Goal: Check status: Check status

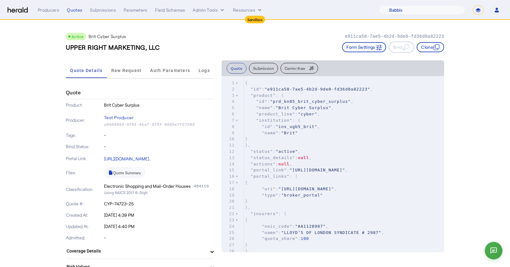
select select "pfm_129z_babbix"
select select "*******"
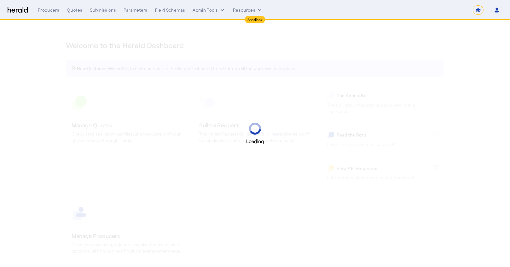
select select "*******"
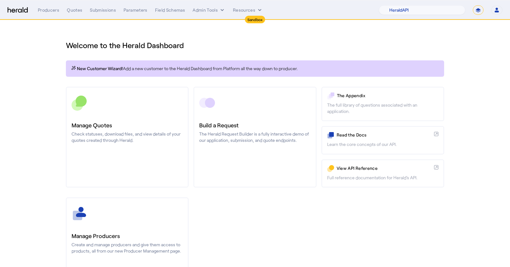
click at [479, 6] on select "**********" at bounding box center [477, 9] width 11 height 9
click at [442, 9] on select "1Fort Acrisure Acturis Affinity Advisors Affinity Risk Agentero AmWins Anzen Ao…" at bounding box center [422, 9] width 86 height 9
click at [394, 5] on select "1Fort Acrisure Acturis Affinity Advisors Affinity Risk Agentero AmWins Anzen Ao…" at bounding box center [422, 9] width 86 height 9
click at [103, 4] on nav "Sandbox Menu Producers Quotes Submissions Parameters Field Schemas Admin Tools …" at bounding box center [255, 10] width 510 height 20
click at [106, 11] on div "Submissions" at bounding box center [103, 10] width 26 height 6
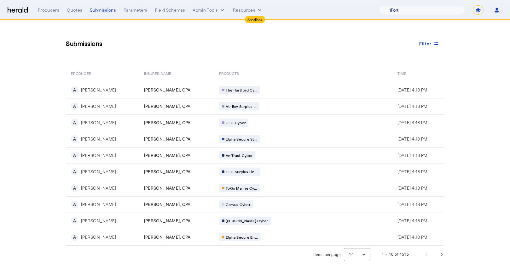
click at [428, 11] on select "1Fort Acrisure Acturis Affinity Advisors Affinity Risk Agentero AmWins Anzen Ao…" at bounding box center [422, 9] width 86 height 9
click at [394, 5] on select "1Fort Acrisure Acturis Affinity Advisors Affinity Risk Agentero AmWins Anzen Ao…" at bounding box center [422, 9] width 86 height 9
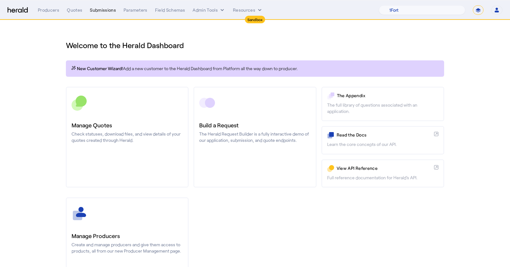
click at [101, 12] on div "Submissions" at bounding box center [103, 10] width 26 height 6
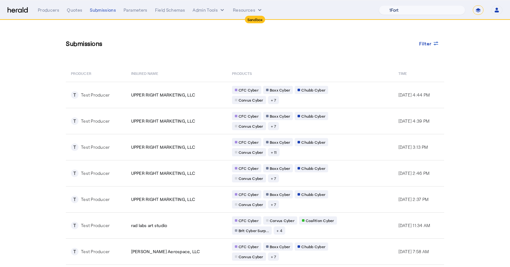
click at [420, 12] on select "1Fort Acrisure Acturis Affinity Advisors Affinity Risk Agentero AmWins Anzen Ao…" at bounding box center [422, 9] width 86 height 9
select select "pfm_z9k1_growthmill"
click at [394, 5] on select "1Fort Acrisure Acturis Affinity Advisors Affinity Risk Agentero AmWins Anzen Ao…" at bounding box center [422, 9] width 86 height 9
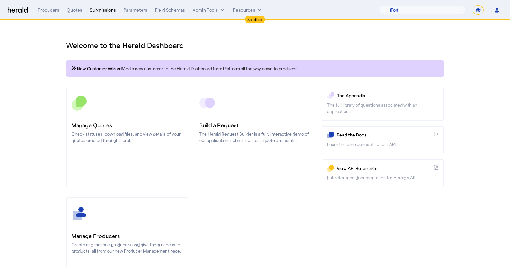
click at [103, 9] on div "Submissions" at bounding box center [103, 10] width 26 height 6
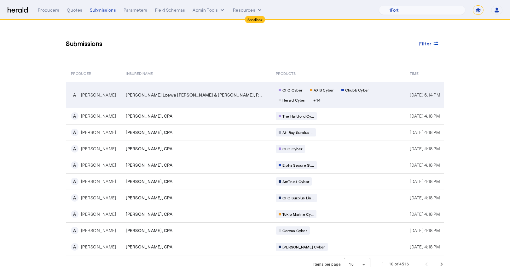
click at [179, 90] on td "[PERSON_NAME] Loewe [PERSON_NAME] & [PERSON_NAME], P..." at bounding box center [196, 95] width 150 height 26
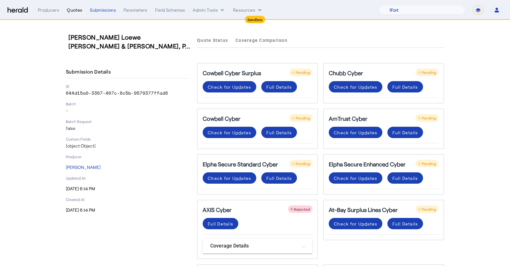
click at [75, 11] on div "Quotes" at bounding box center [74, 10] width 15 height 6
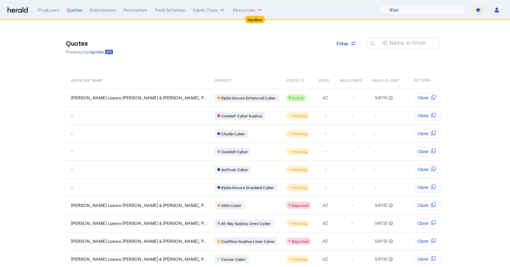
click at [104, 5] on nav "Sandbox Menu Producers Quotes Submissions Parameters Field Schemas Admin Tools …" at bounding box center [255, 10] width 510 height 20
click at [107, 11] on div "Submissions" at bounding box center [103, 10] width 26 height 6
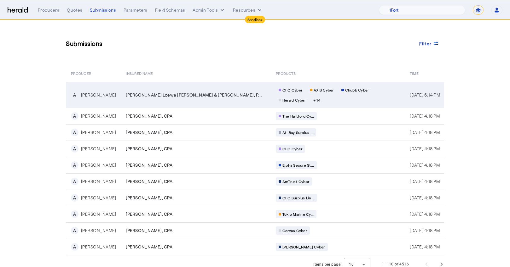
click at [141, 95] on span "[PERSON_NAME] Loewe [PERSON_NAME] & [PERSON_NAME], P..." at bounding box center [194, 95] width 136 height 6
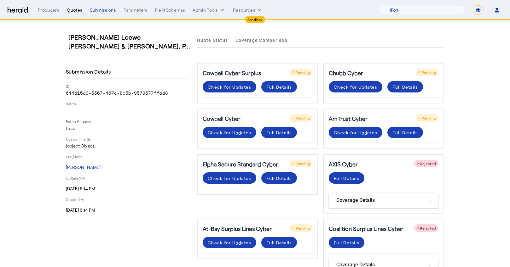
click at [71, 11] on div "Quotes" at bounding box center [74, 10] width 15 height 6
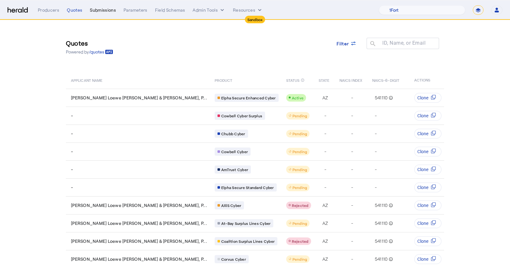
click at [100, 8] on div "Submissions" at bounding box center [103, 10] width 26 height 6
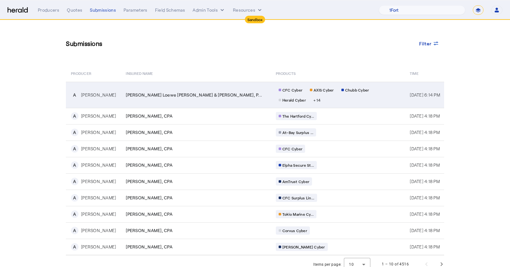
click at [135, 93] on span "[PERSON_NAME] Loewe [PERSON_NAME] & [PERSON_NAME], P..." at bounding box center [194, 95] width 136 height 6
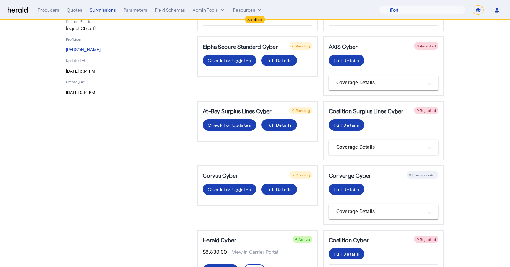
scroll to position [220, 0]
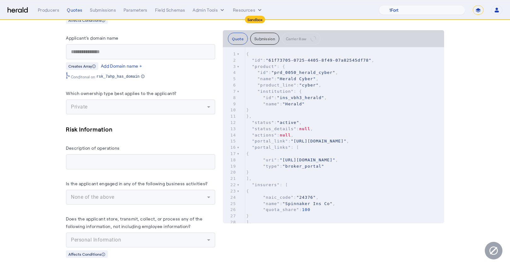
scroll to position [75, 0]
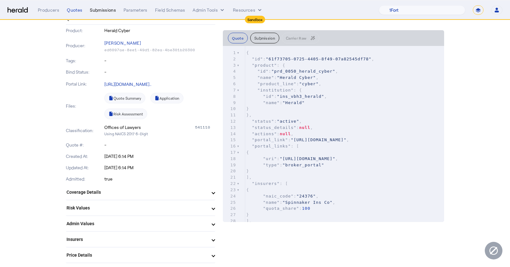
click at [107, 11] on div "Submissions" at bounding box center [103, 10] width 26 height 6
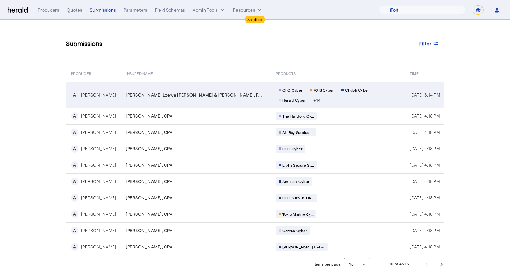
click at [109, 100] on td "A [PERSON_NAME]" at bounding box center [93, 95] width 55 height 26
